Goal: Task Accomplishment & Management: Use online tool/utility

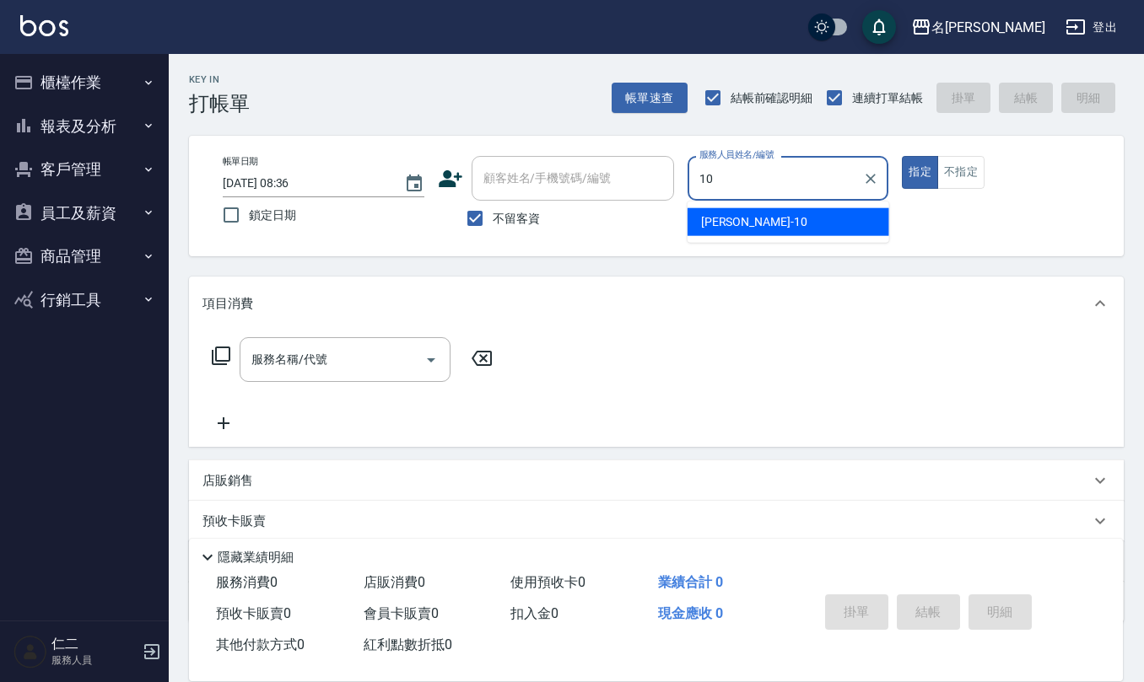
type input "[PERSON_NAME]-10"
type button "true"
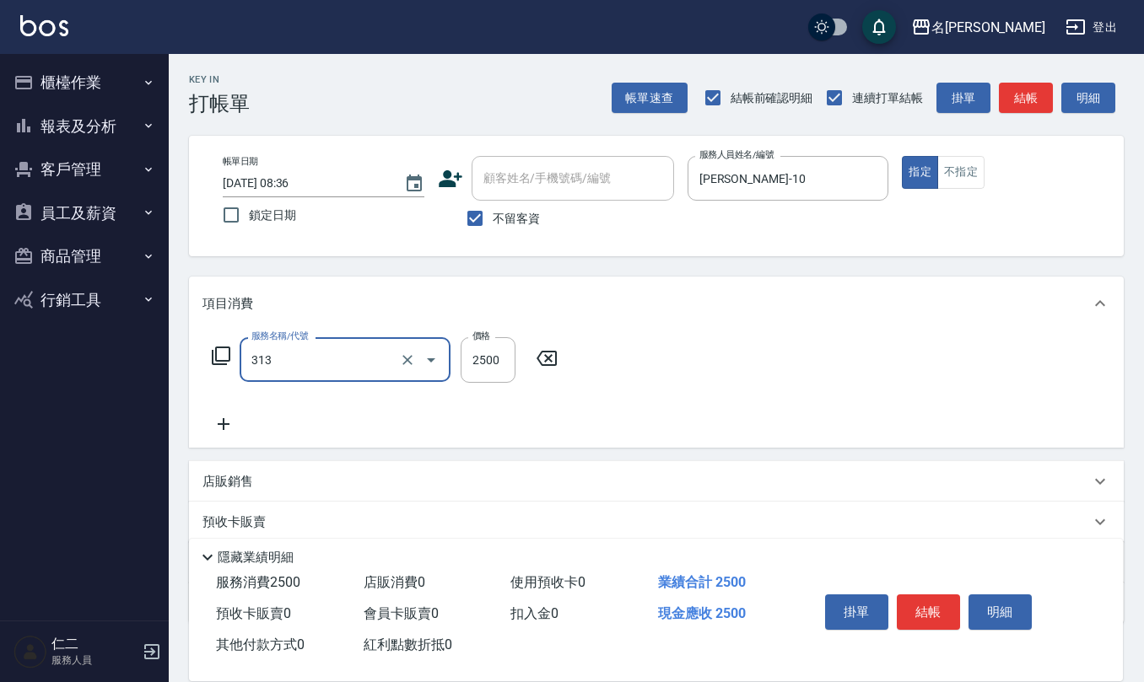
type input "生化還原2500(313)"
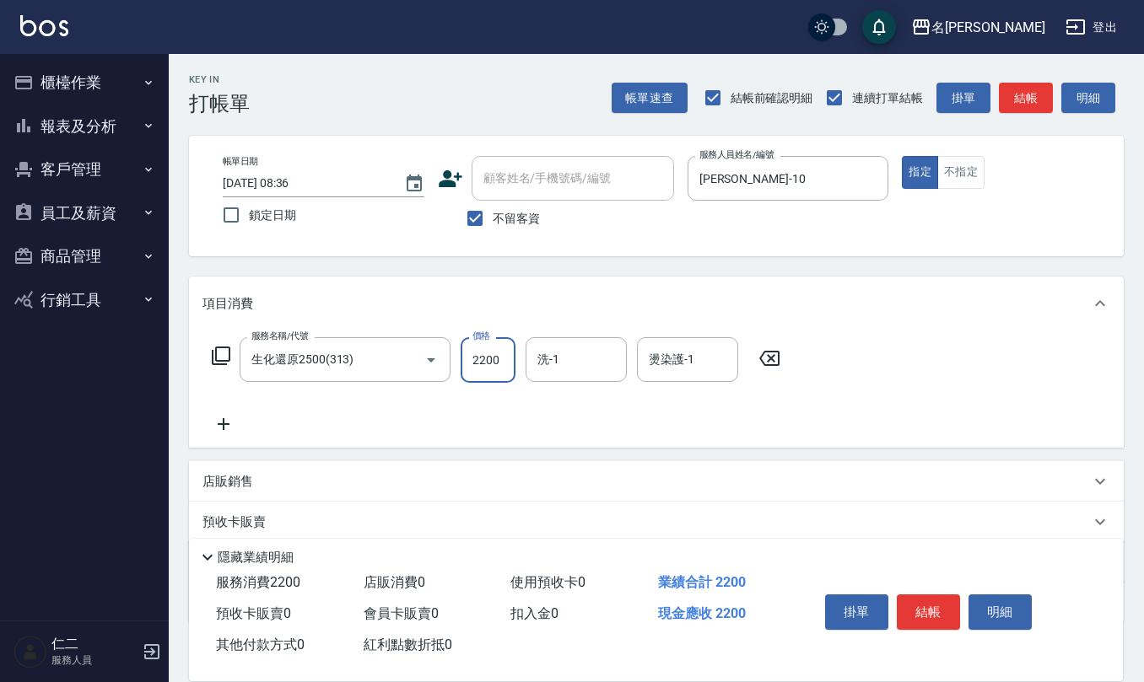
type input "2200"
type input "竹儀-33"
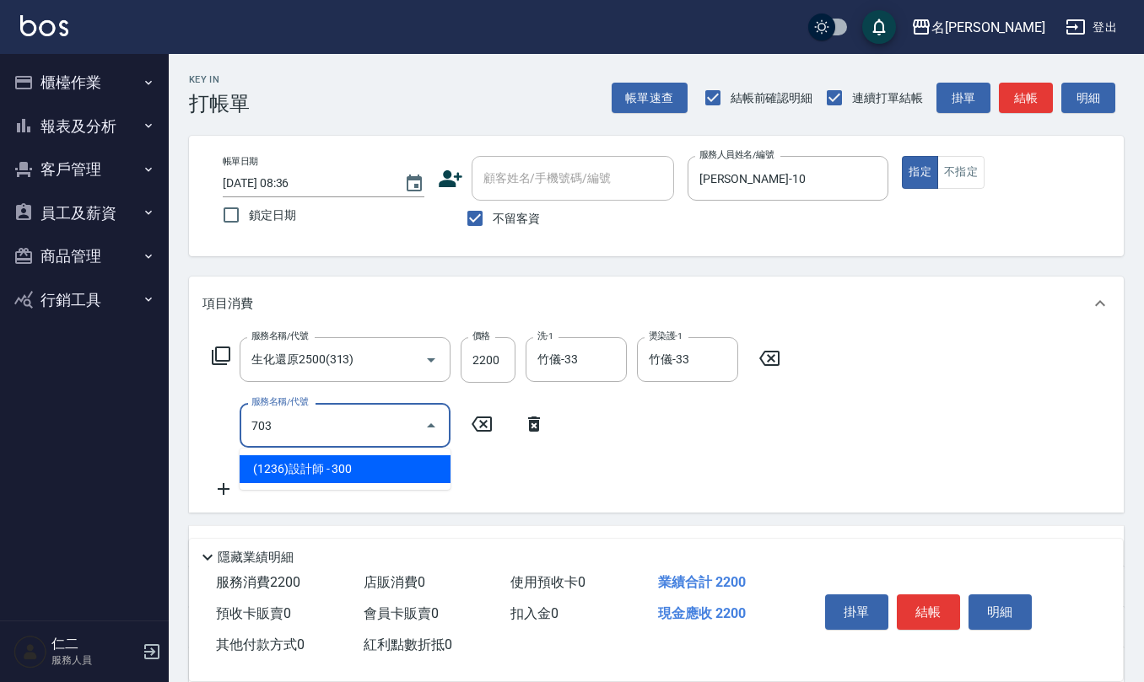
type input "(1236)設計師(703)"
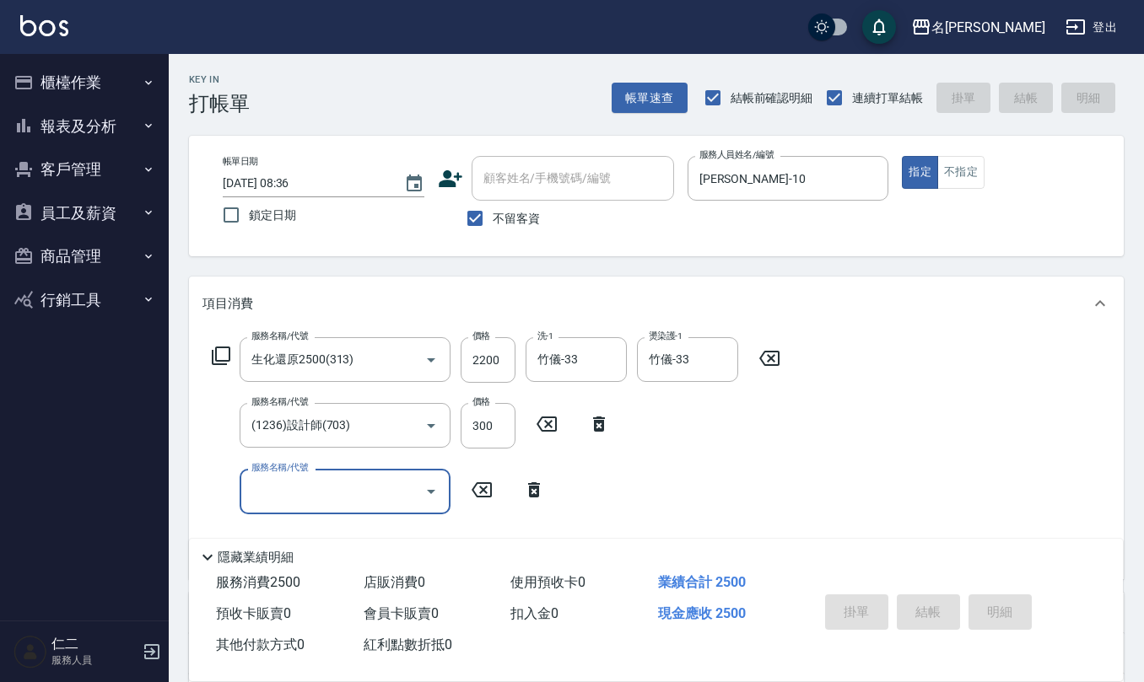
type input "[DATE] 13:00"
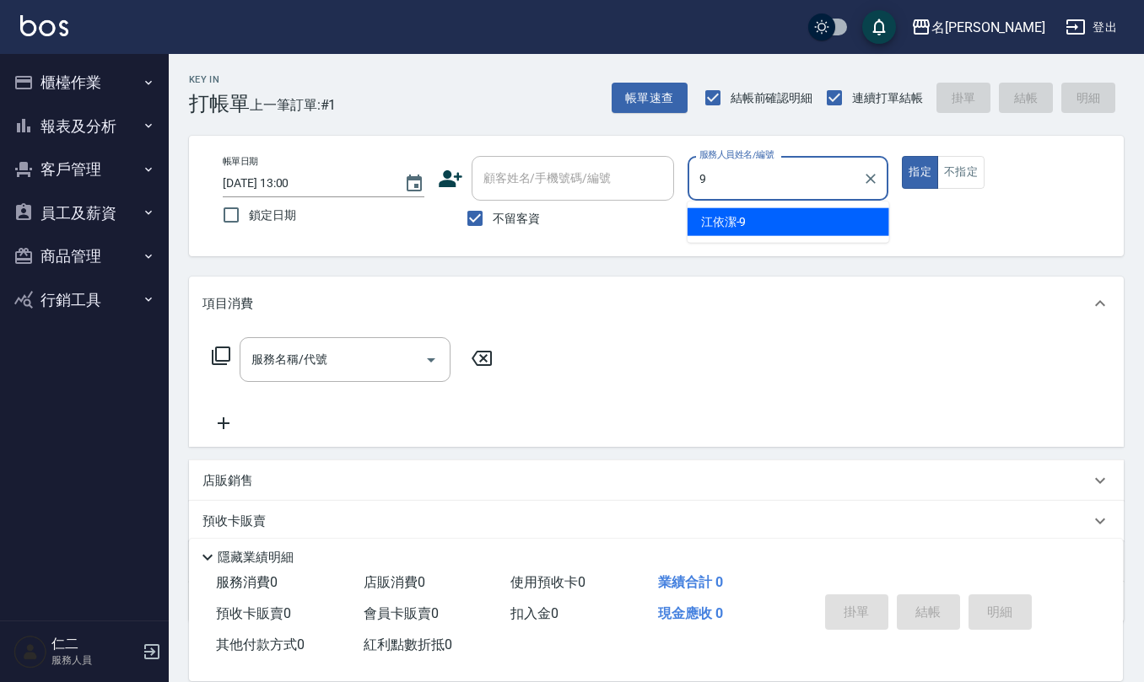
type input "[PERSON_NAME]-9"
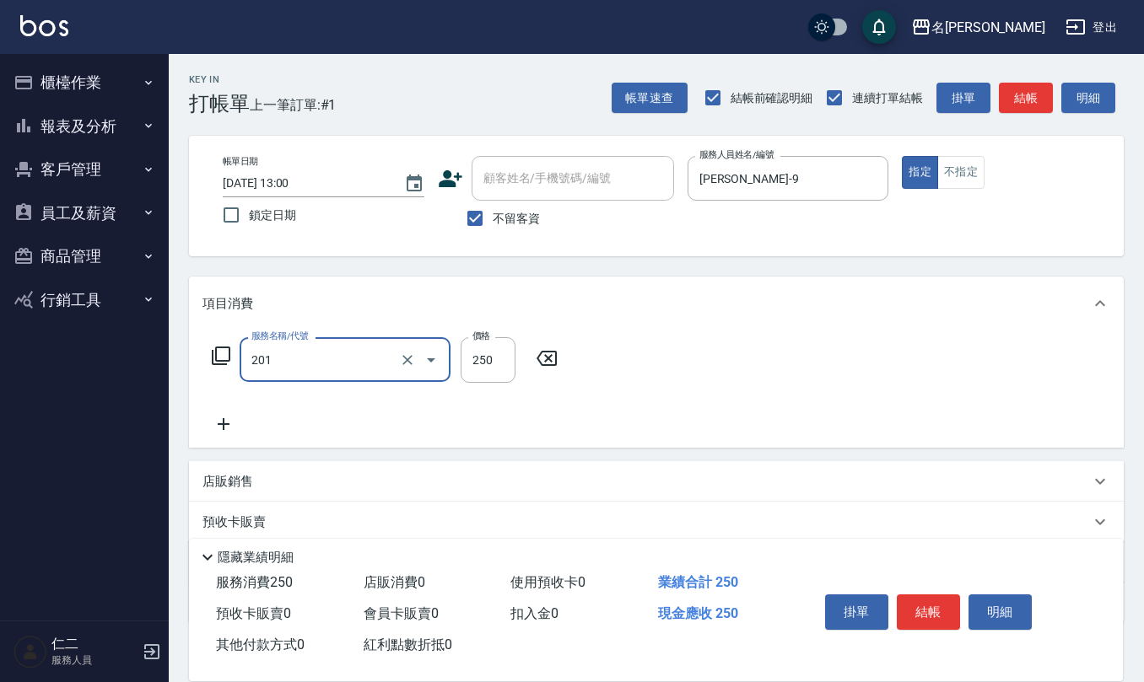
type input "洗髮(201)"
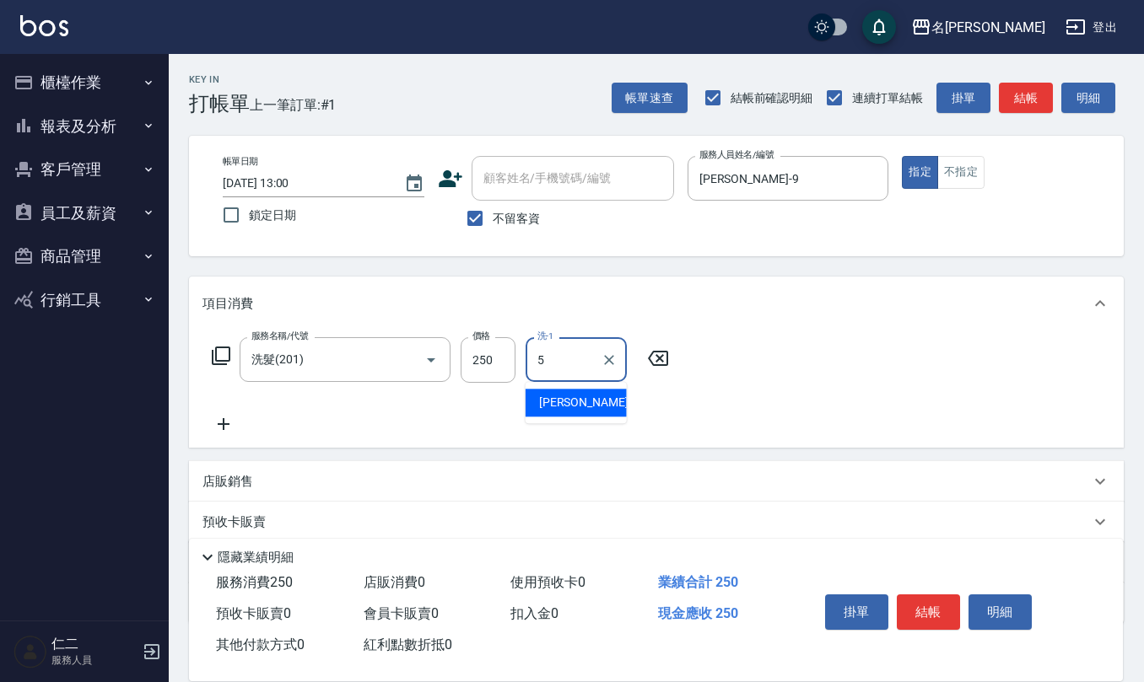
type input "[PERSON_NAME]5"
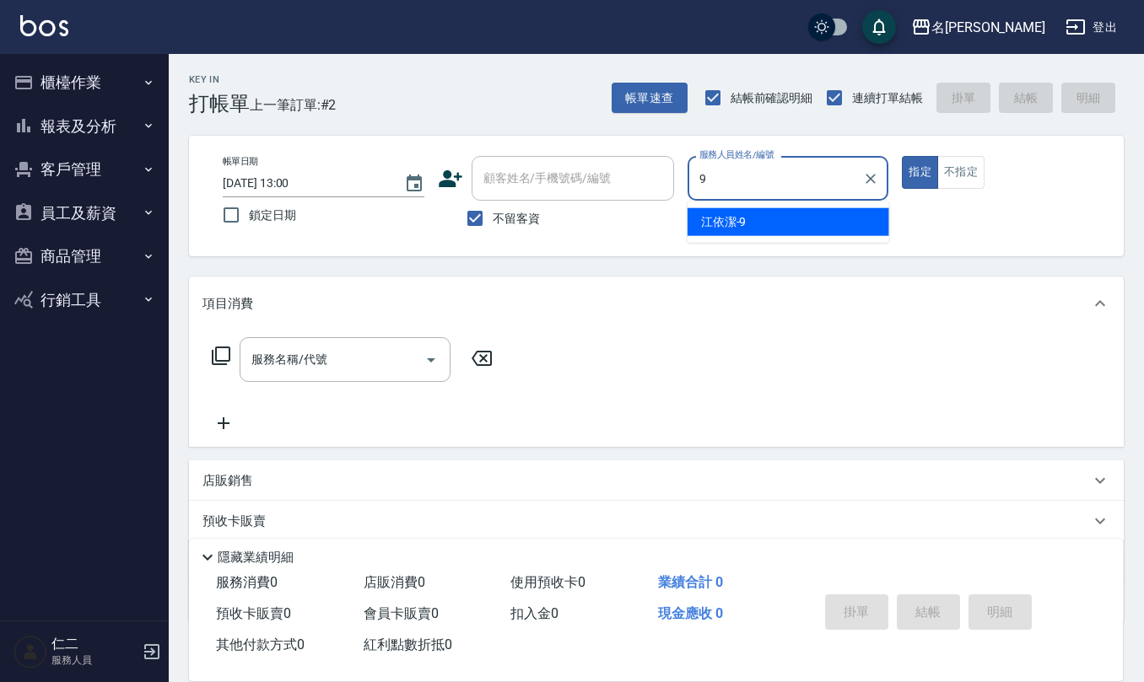
type input "[PERSON_NAME]-9"
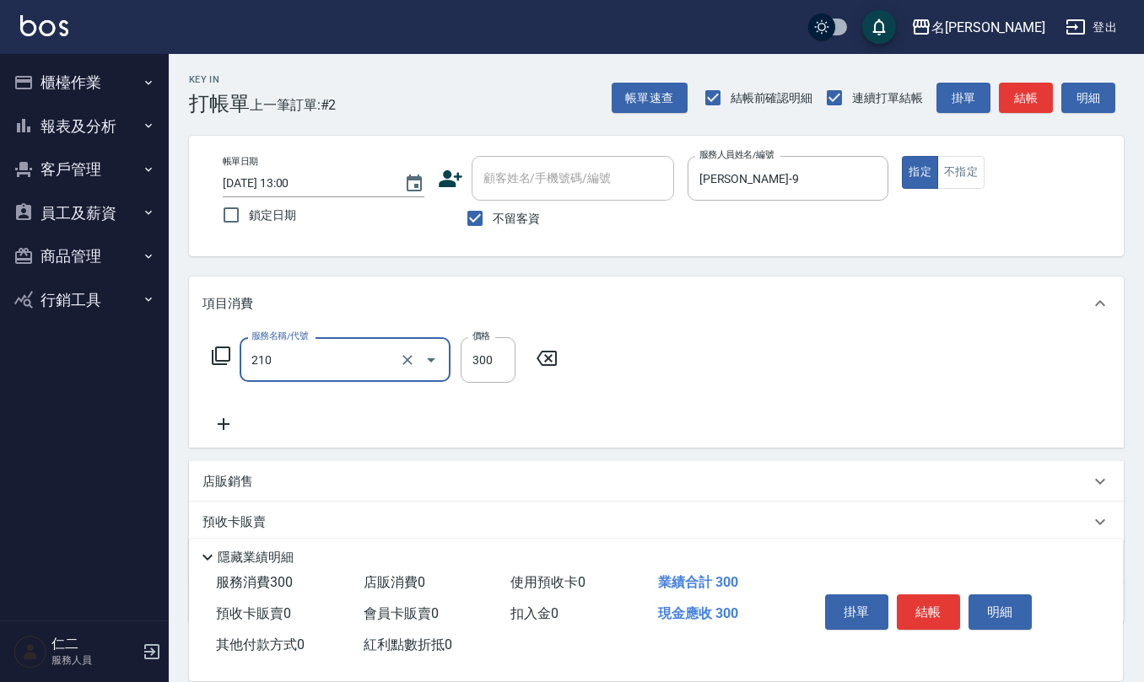
type input "[PERSON_NAME]洗髮精(210)"
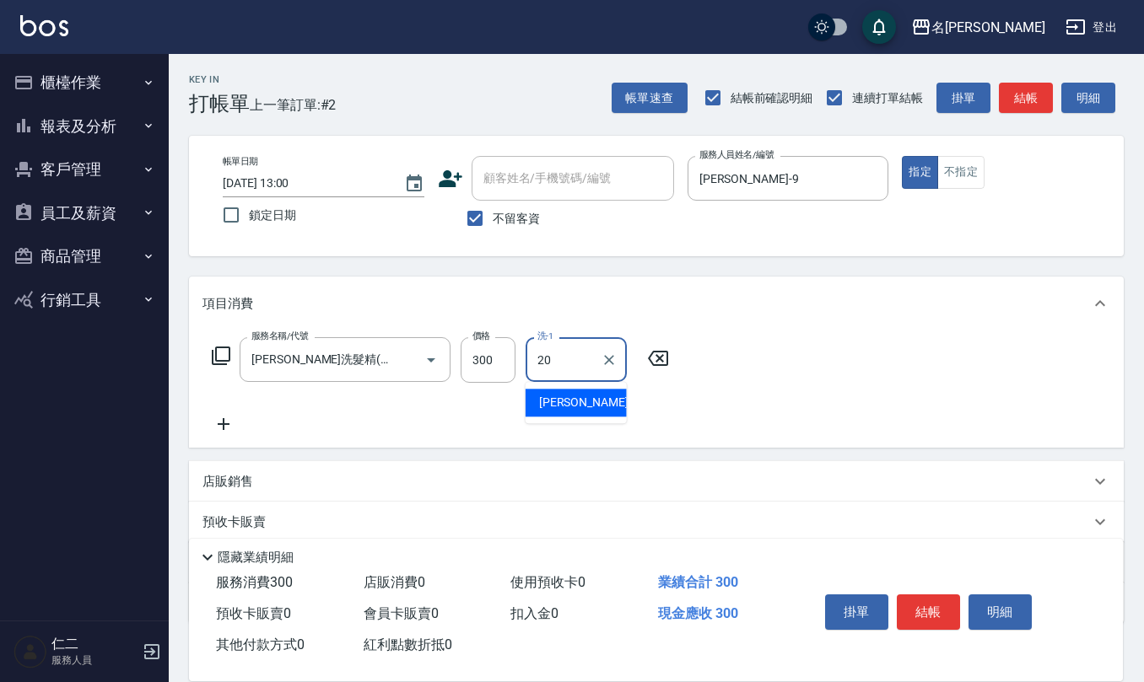
type input "[PERSON_NAME]-20"
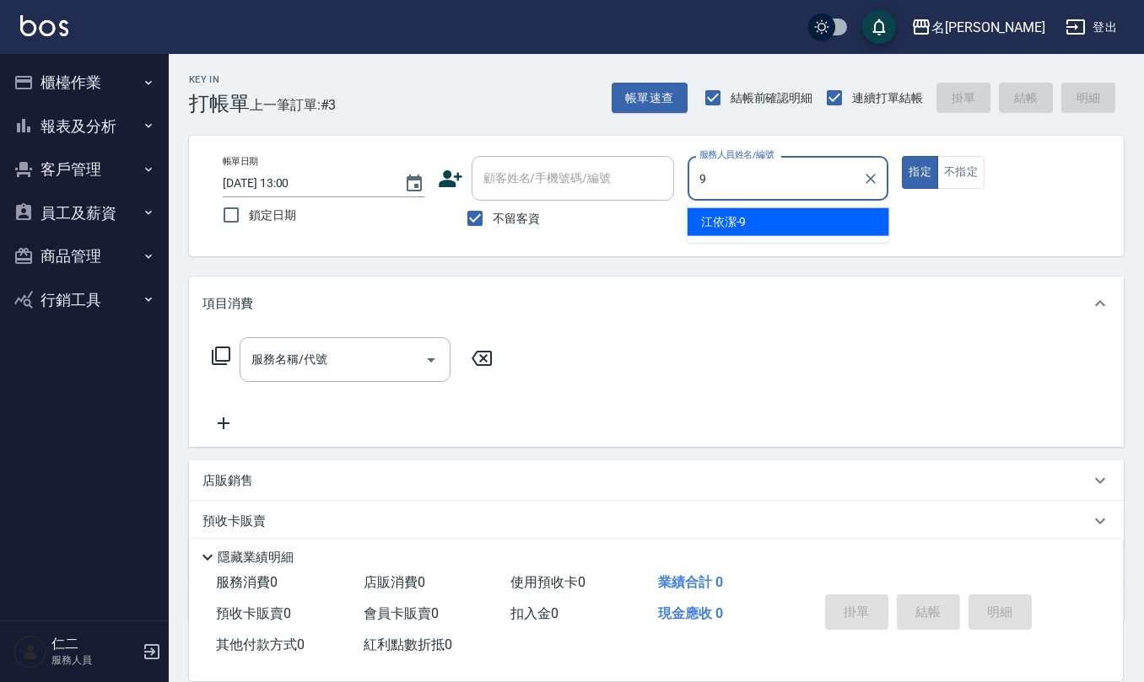
type input "[PERSON_NAME]-9"
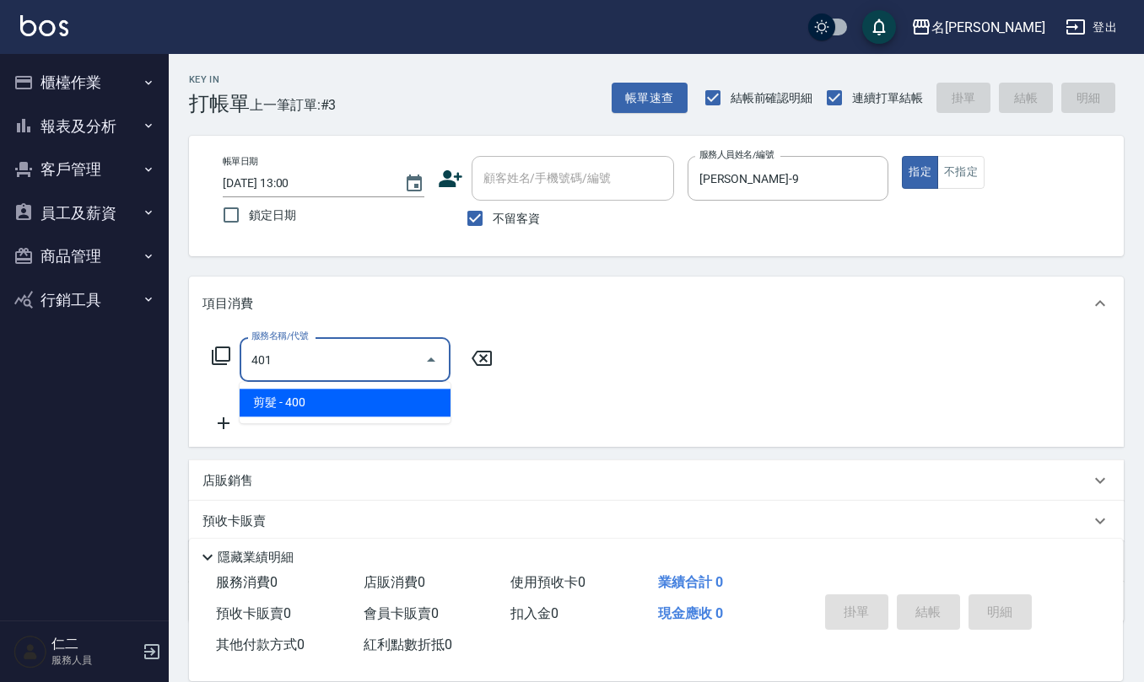
type input "剪髮(401)"
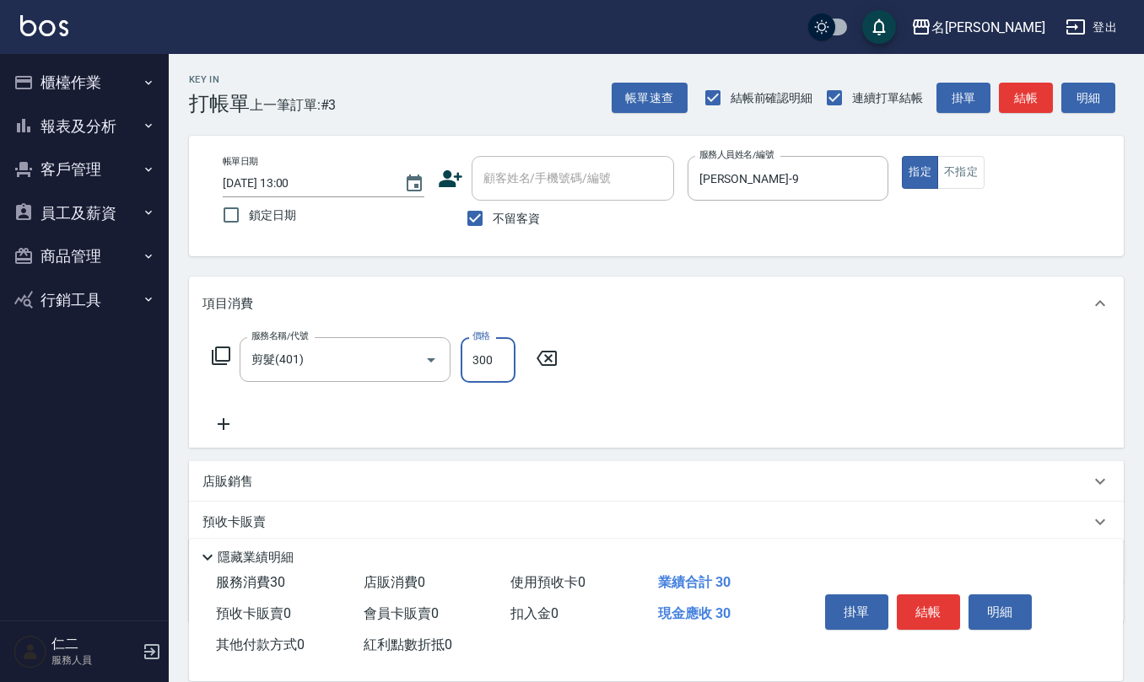
type input "300"
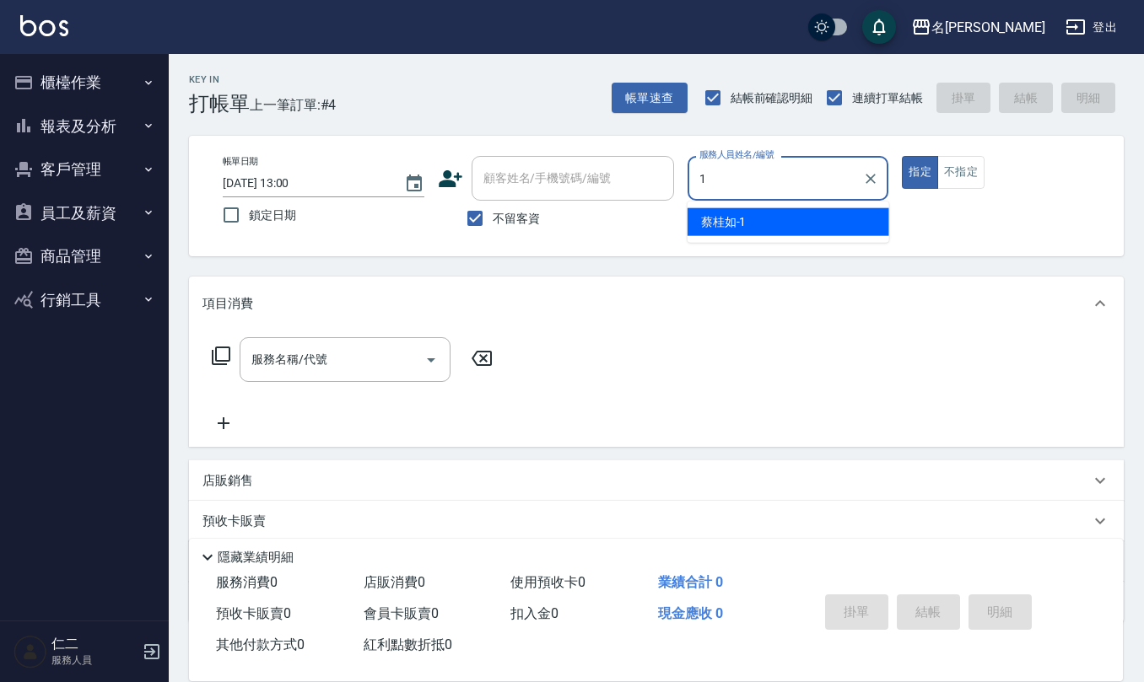
type input "[PERSON_NAME]1"
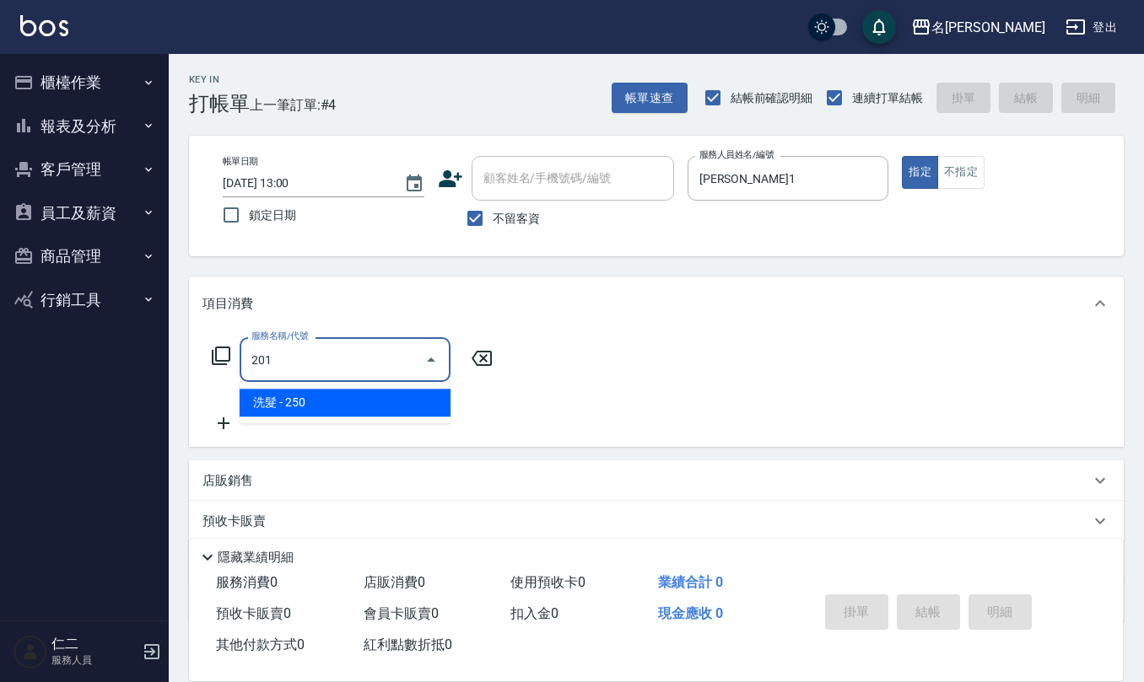
type input "洗髮(201)"
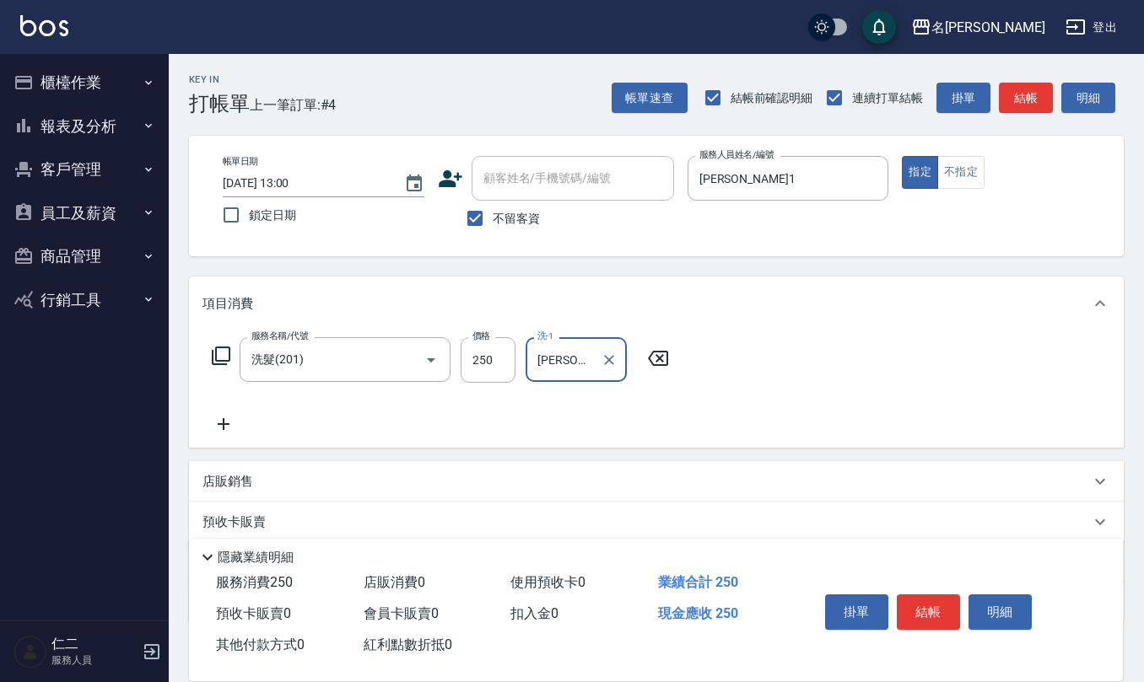
type input "[PERSON_NAME]-24"
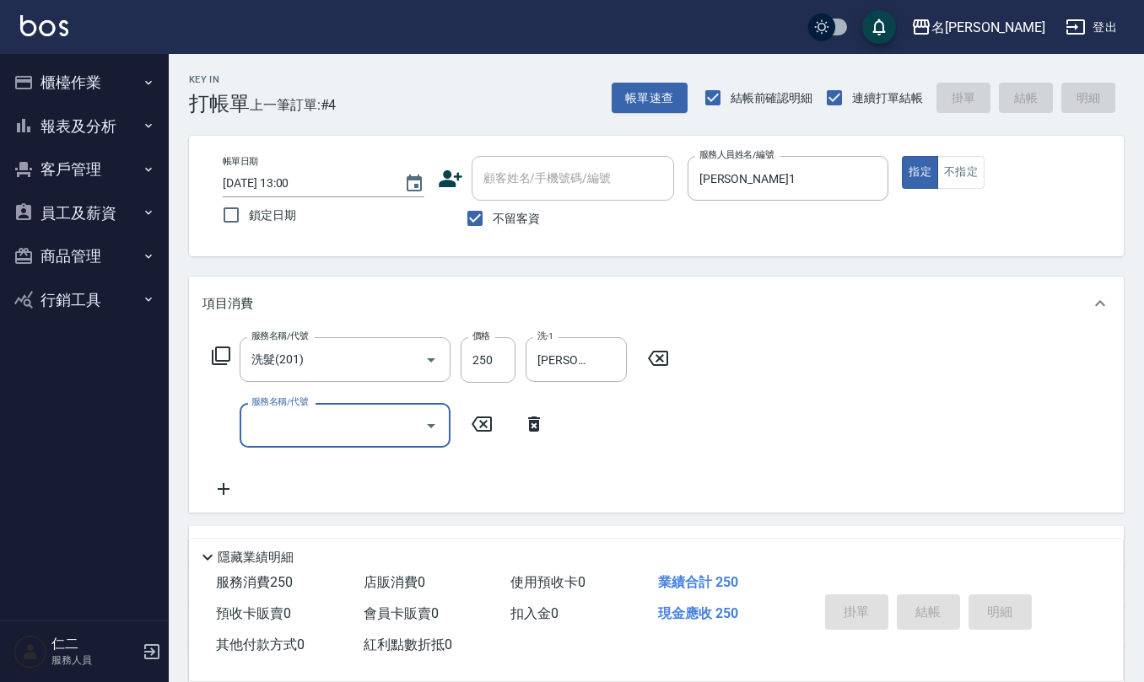
type input "[DATE] 13:01"
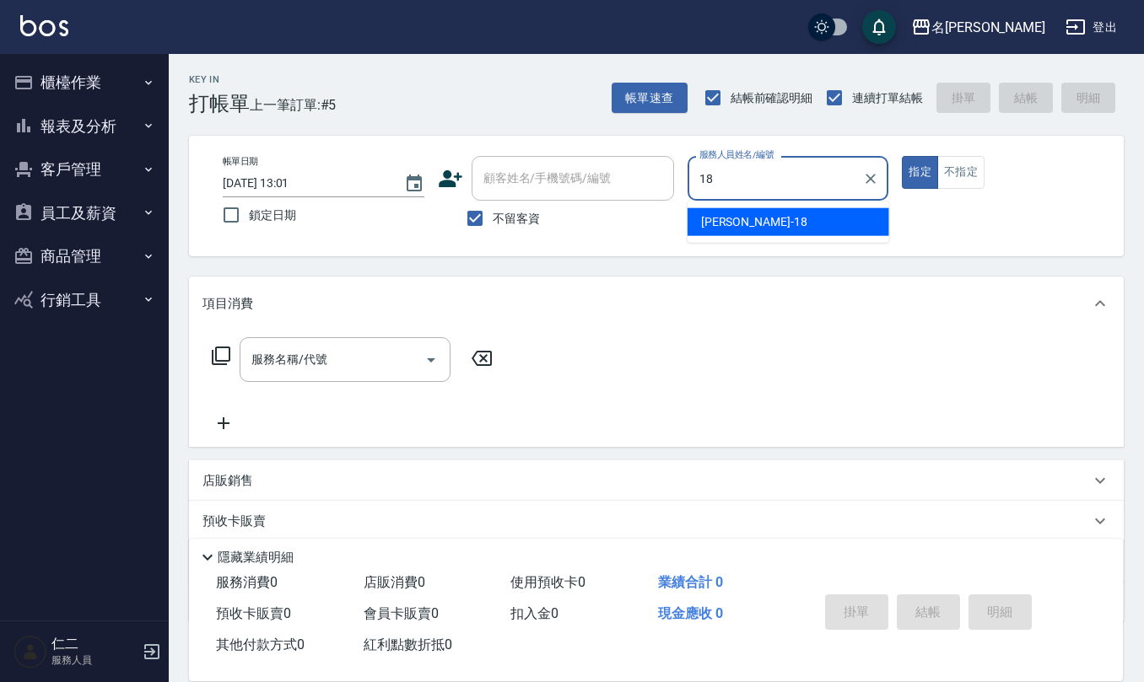
type input "[PERSON_NAME]-18"
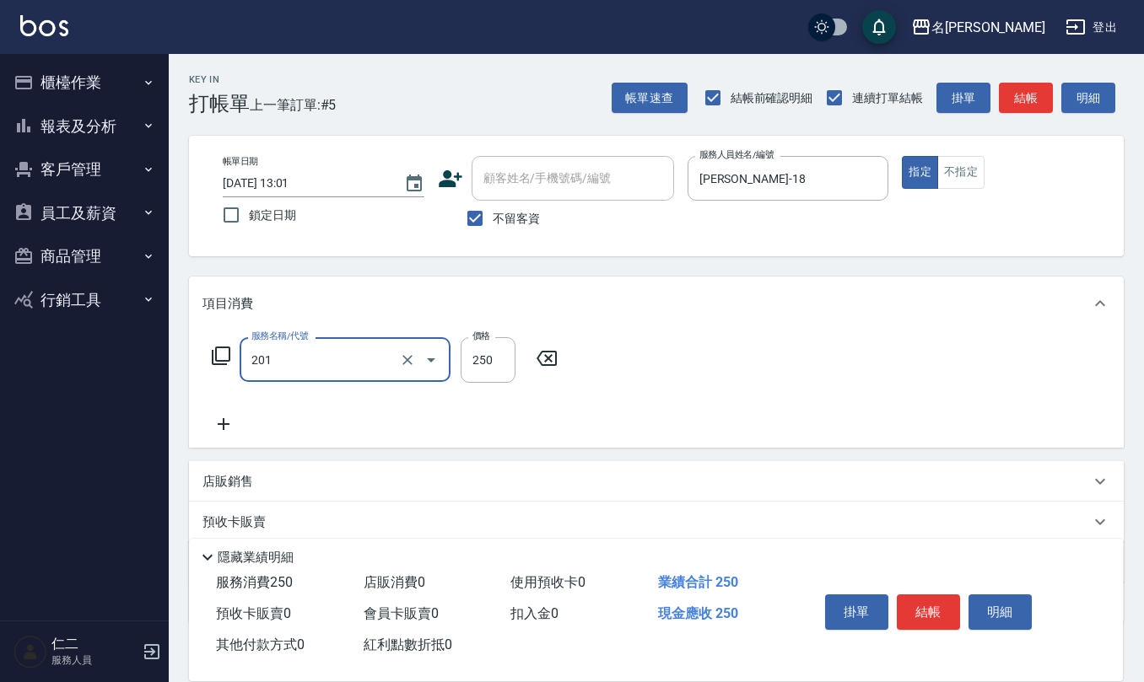
type input "洗髮(201)"
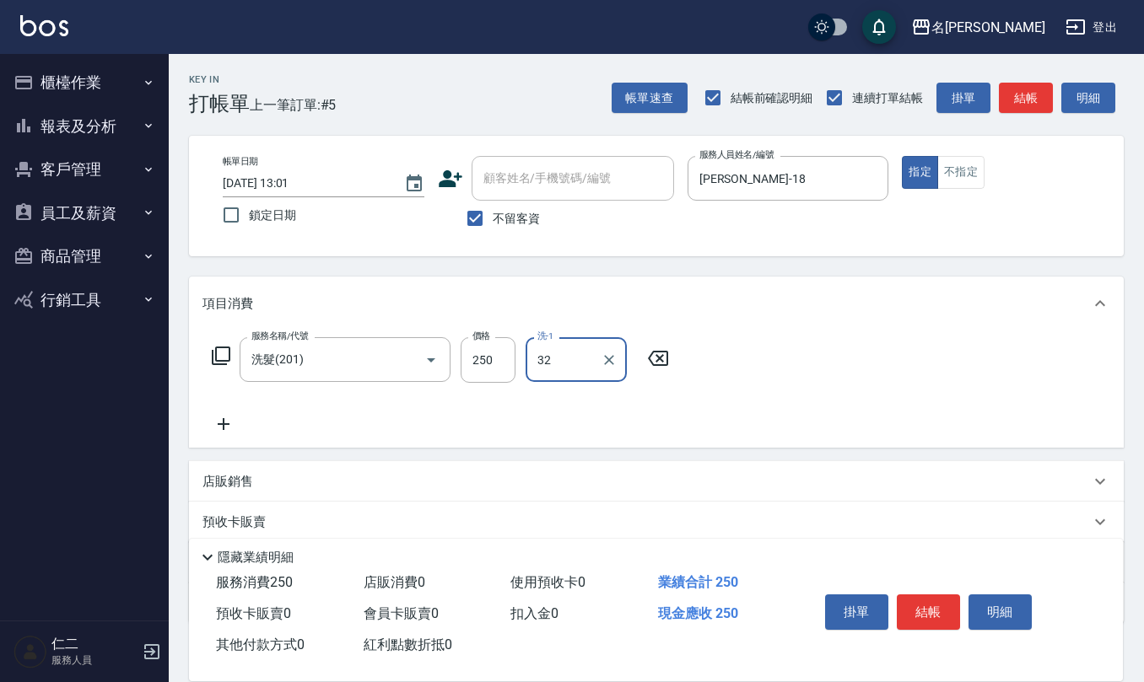
type input "[PERSON_NAME]-32"
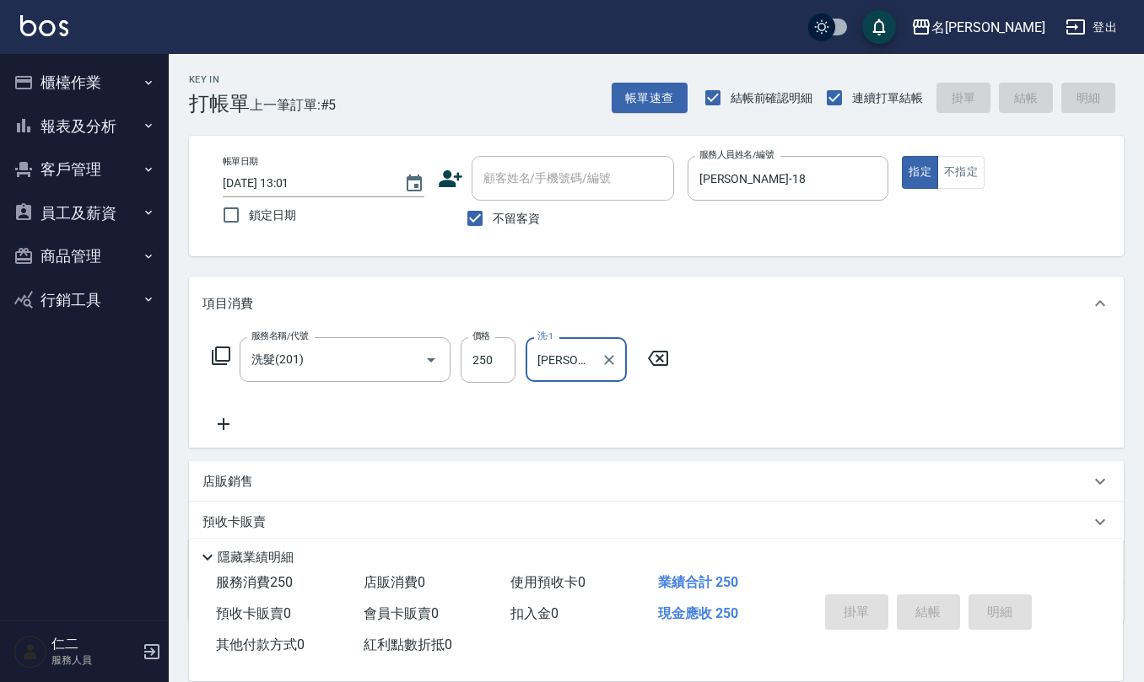
type input "[DATE] 13:02"
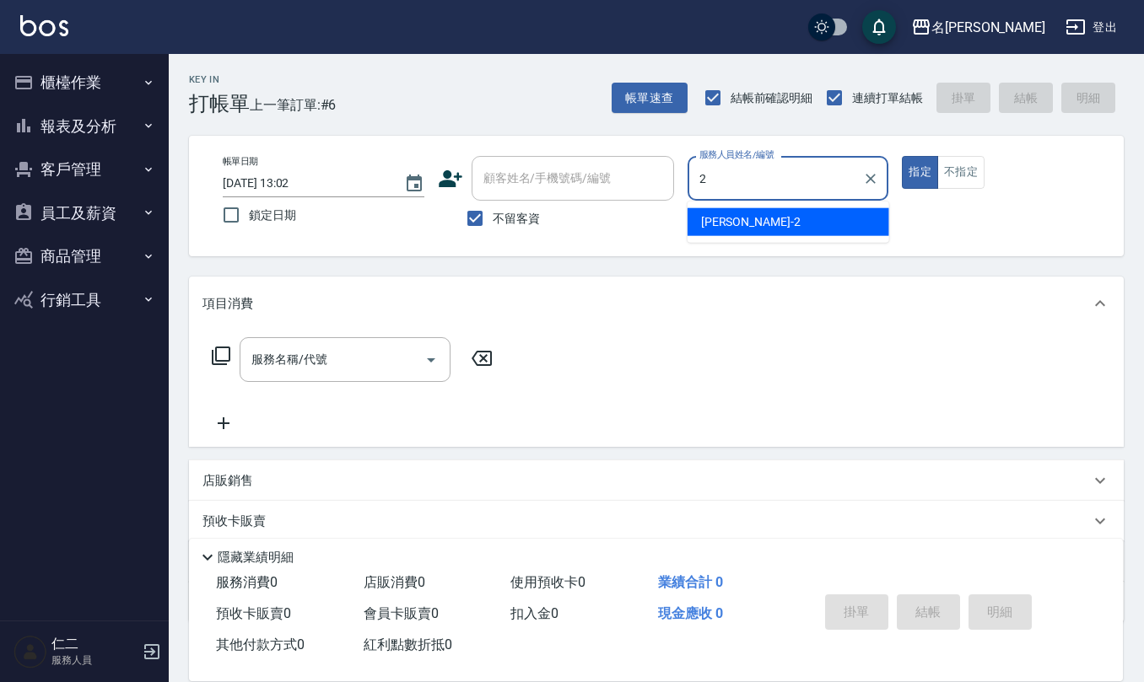
type input "[PERSON_NAME]-2"
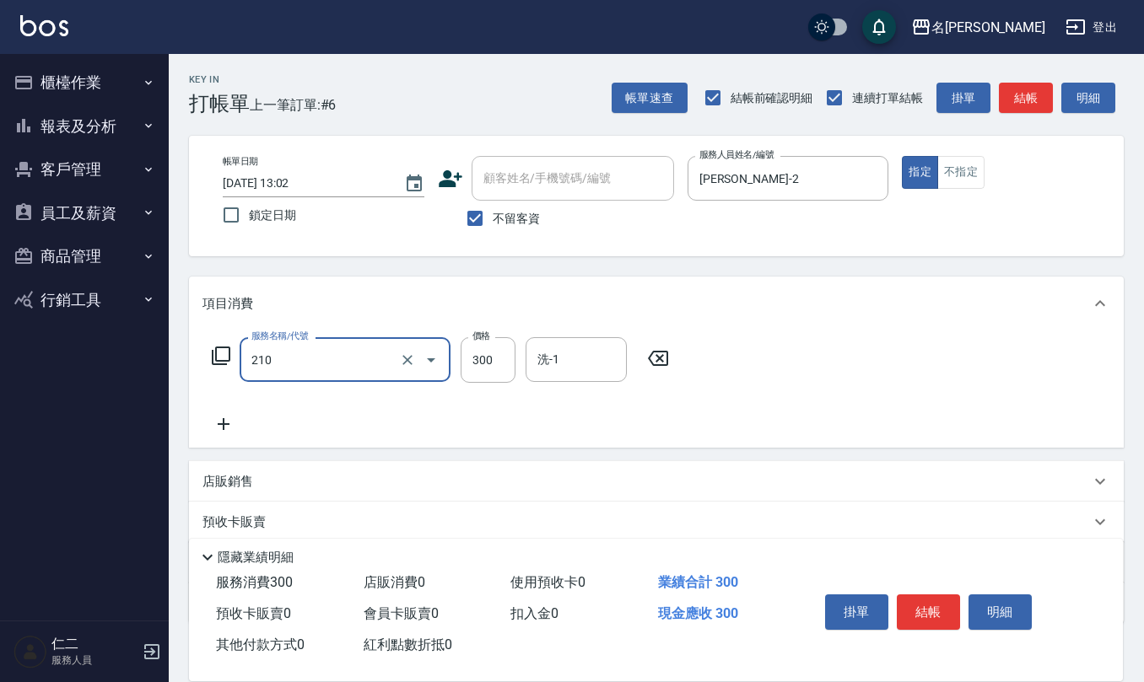
type input "[PERSON_NAME]洗髮精(210)"
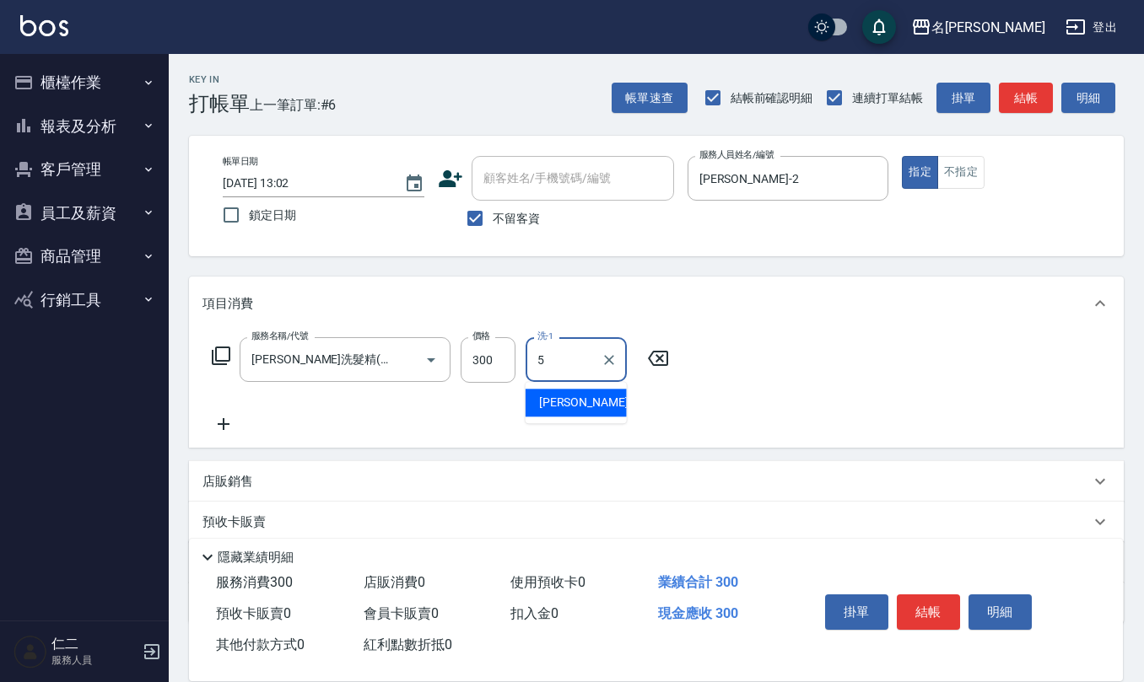
type input "[PERSON_NAME]5"
